Goal: Transaction & Acquisition: Purchase product/service

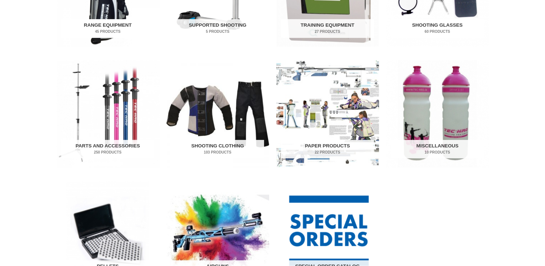
scroll to position [324, 0]
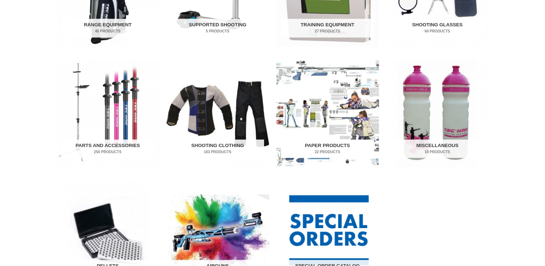
click at [323, 97] on img "Visit product category Paper Products" at bounding box center [327, 113] width 103 height 107
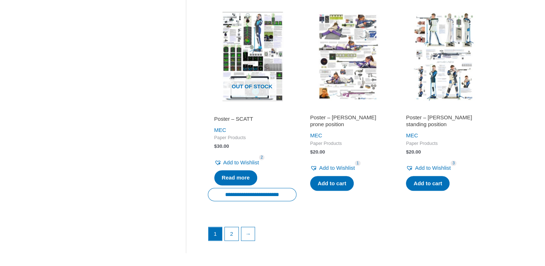
scroll to position [1008, 0]
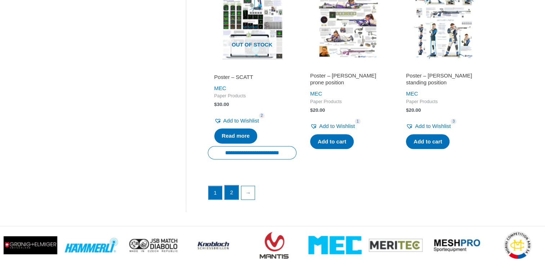
click at [232, 195] on link "2" at bounding box center [232, 192] width 14 height 14
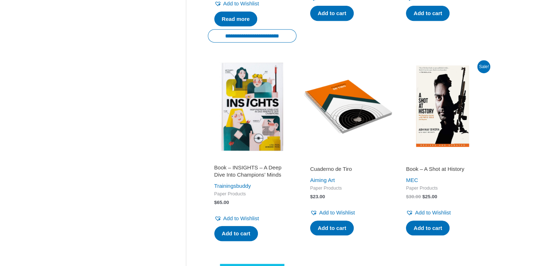
scroll to position [324, 0]
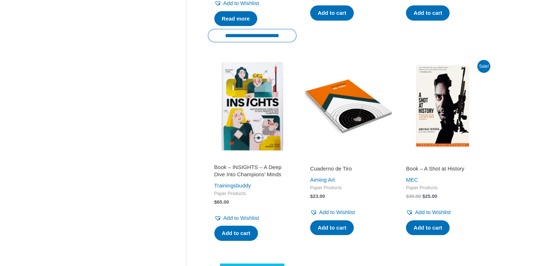
click at [259, 101] on img at bounding box center [252, 106] width 89 height 89
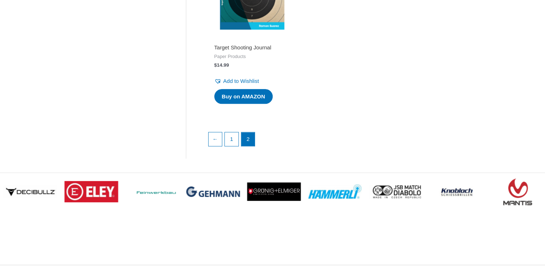
scroll to position [648, 0]
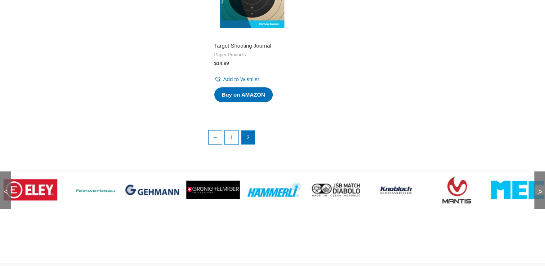
click at [36, 195] on img at bounding box center [31, 189] width 54 height 21
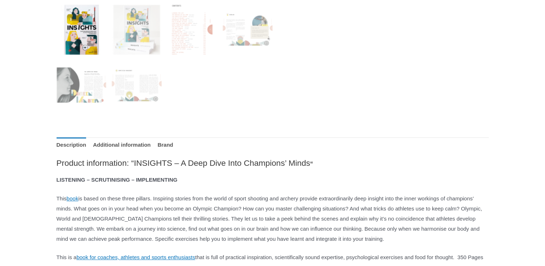
scroll to position [324, 0]
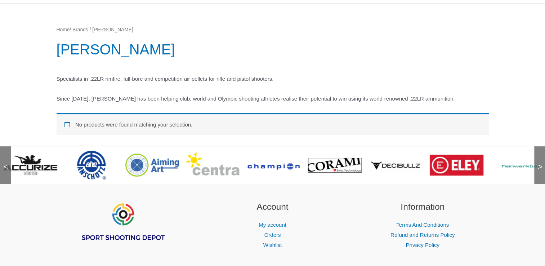
scroll to position [72, 0]
